Goal: Information Seeking & Learning: Learn about a topic

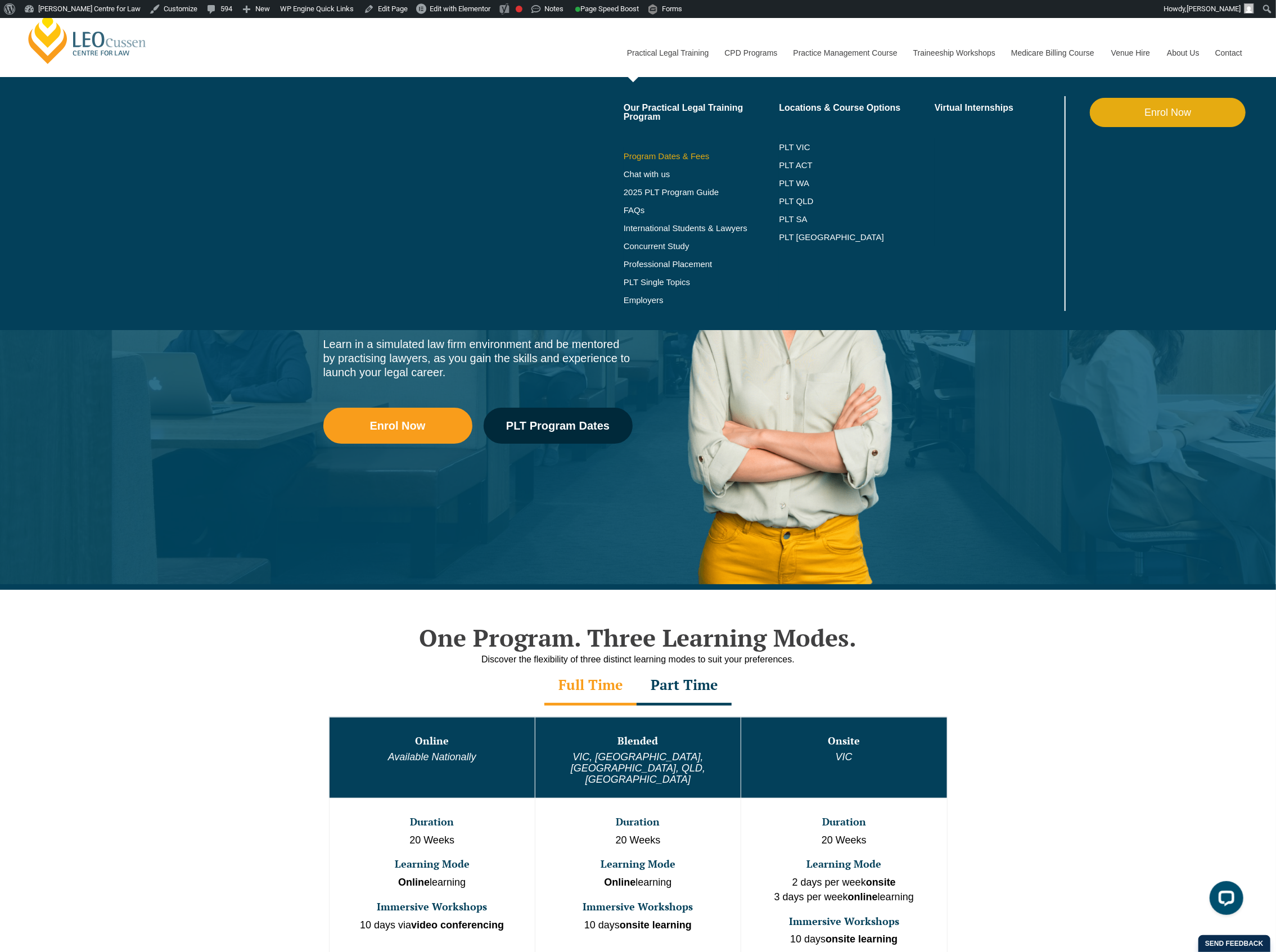
click at [662, 156] on link "Program Dates & Fees" at bounding box center [702, 156] width 156 height 9
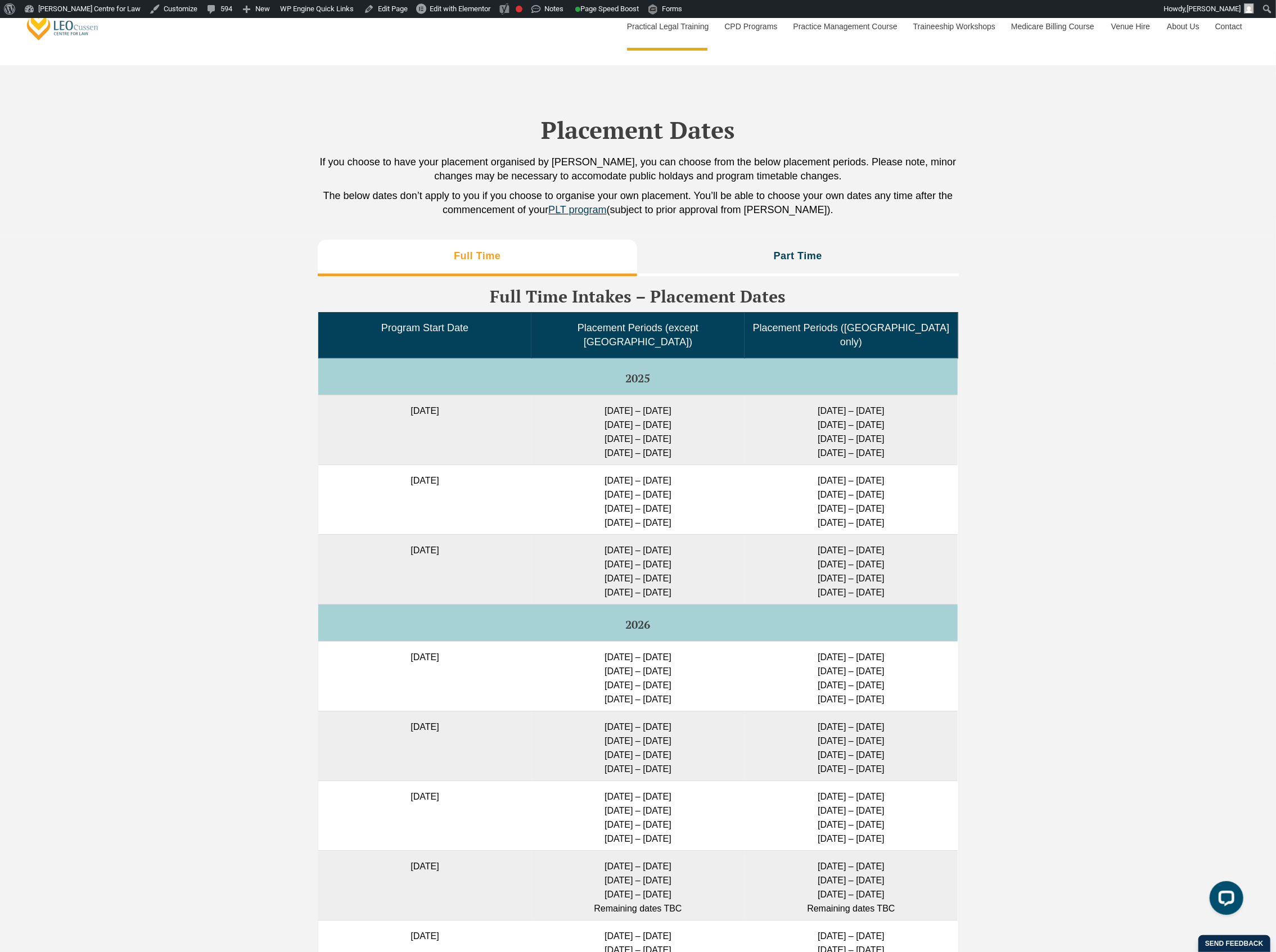
scroll to position [2698, 0]
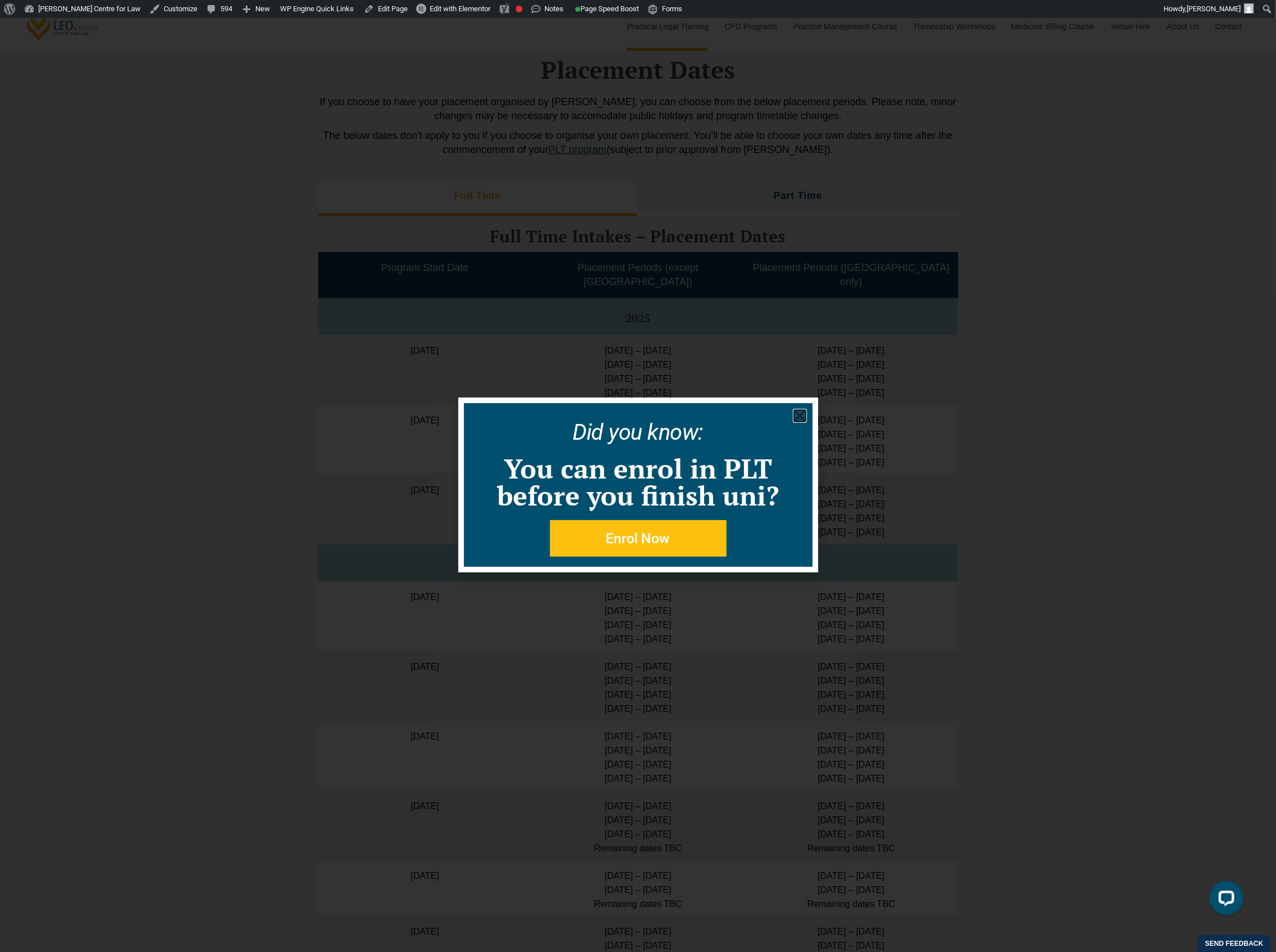
click at [799, 413] on icon "Close" at bounding box center [799, 415] width 14 height 14
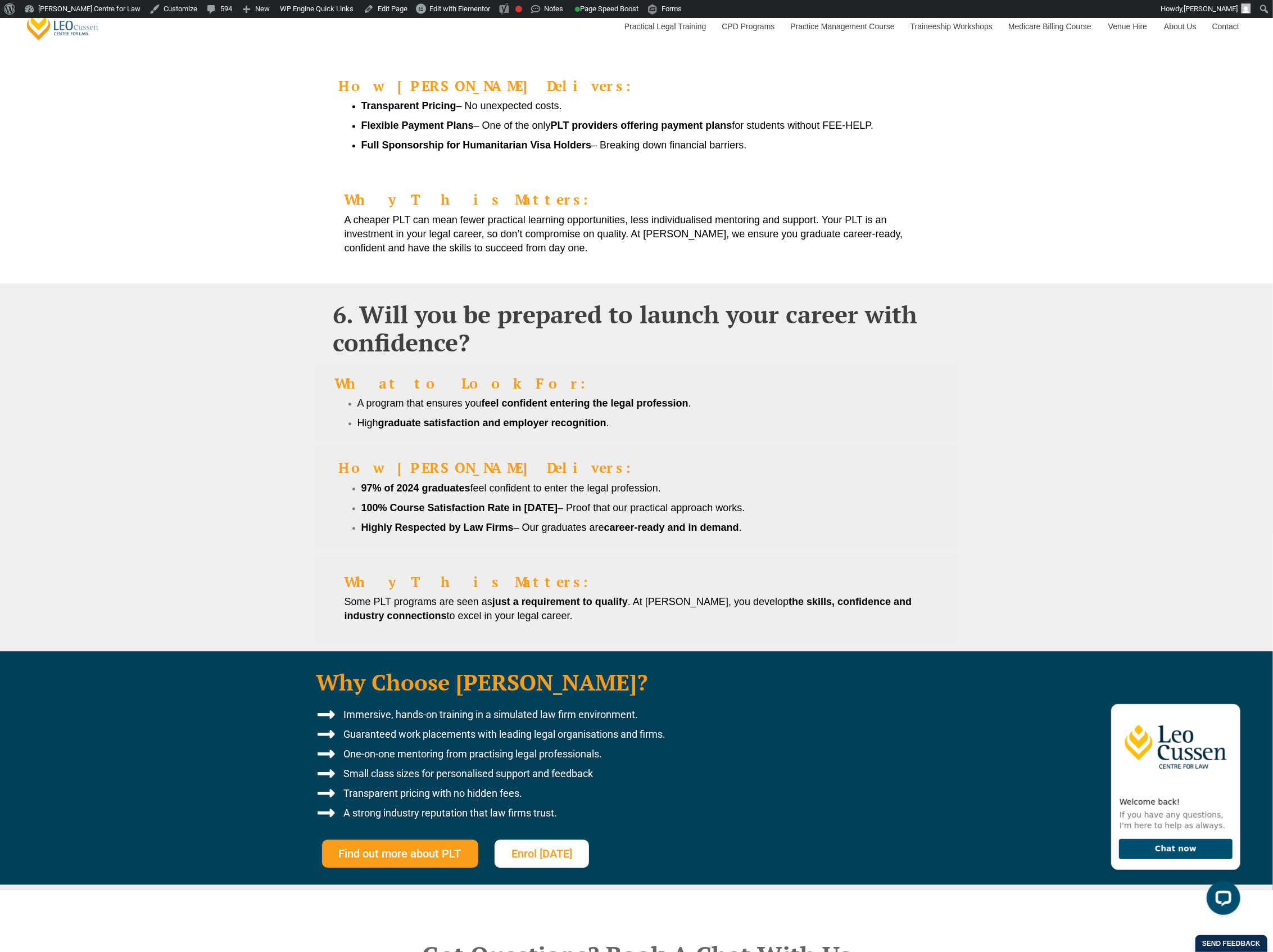
scroll to position [2323, 0]
